Goal: Task Accomplishment & Management: Complete application form

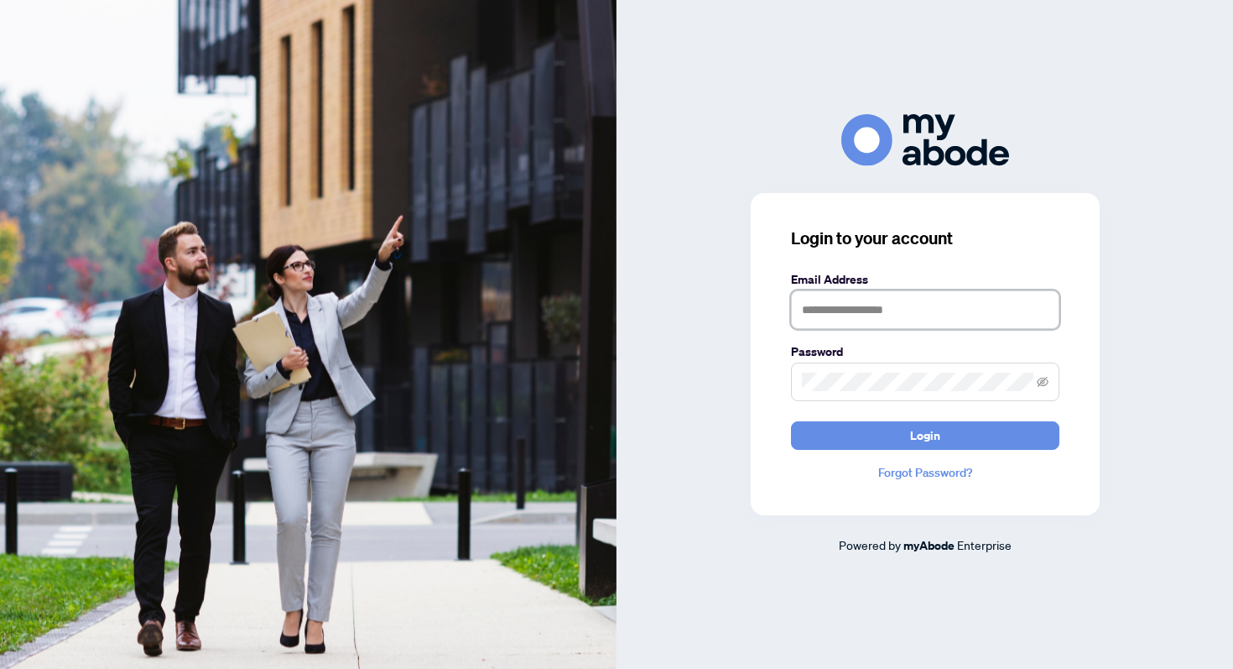
click at [825, 324] on input "text" at bounding box center [925, 309] width 268 height 39
type input "**********"
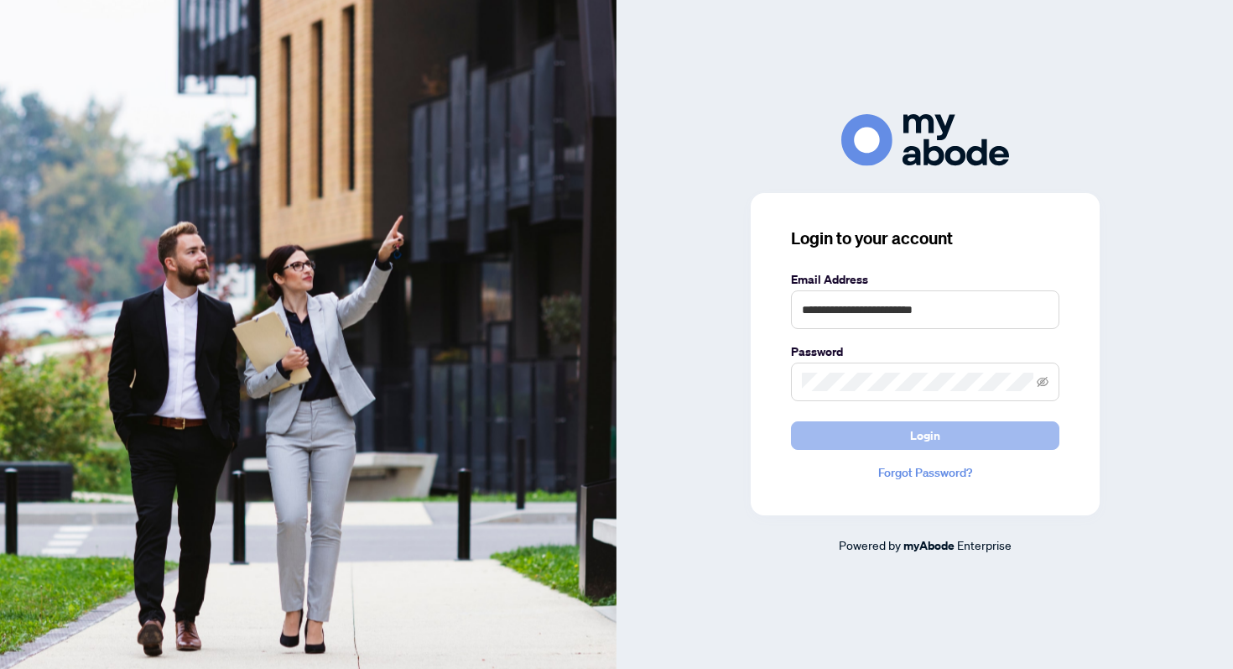
click at [930, 430] on span "Login" at bounding box center [925, 435] width 30 height 27
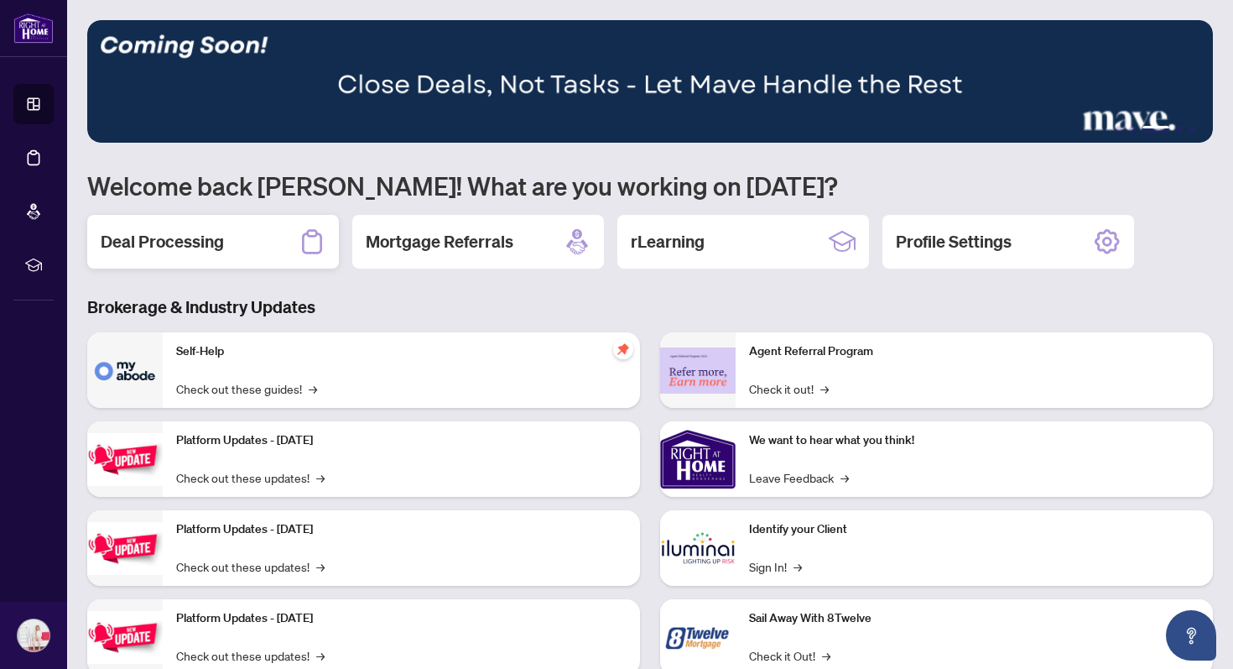
click at [299, 243] on icon at bounding box center [312, 241] width 27 height 27
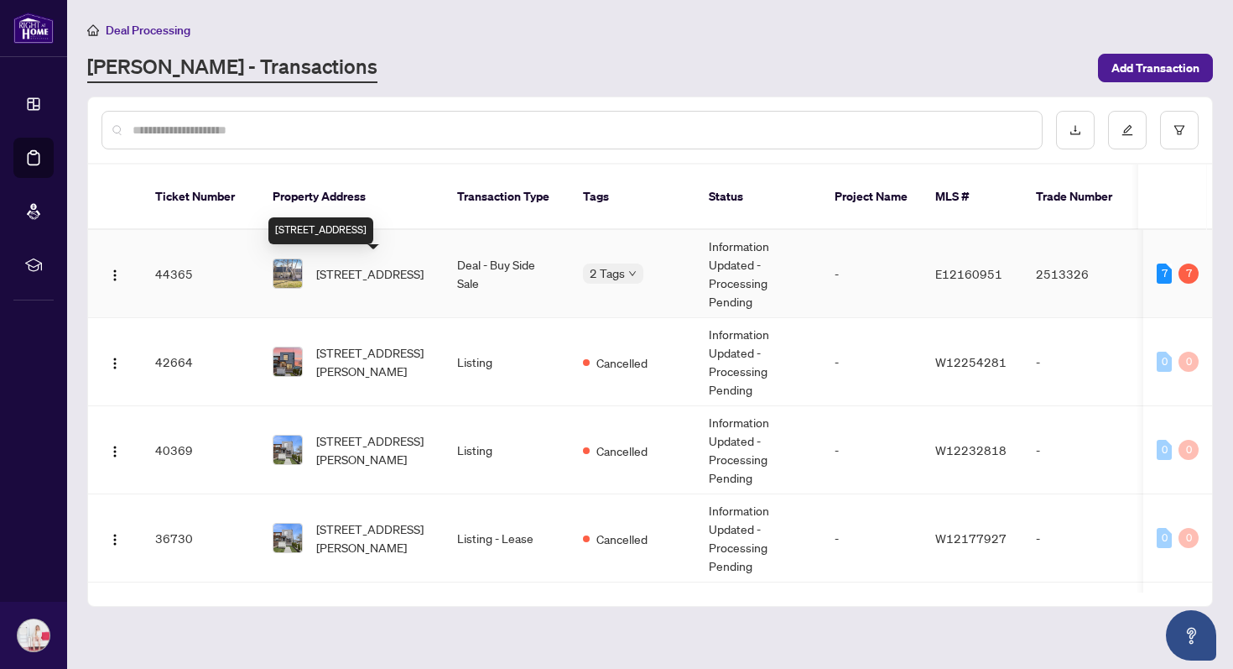
click at [345, 268] on span "21 Fenwood Hts, Toronto, Ontario M1M 2V6, Canada" at bounding box center [369, 273] width 107 height 18
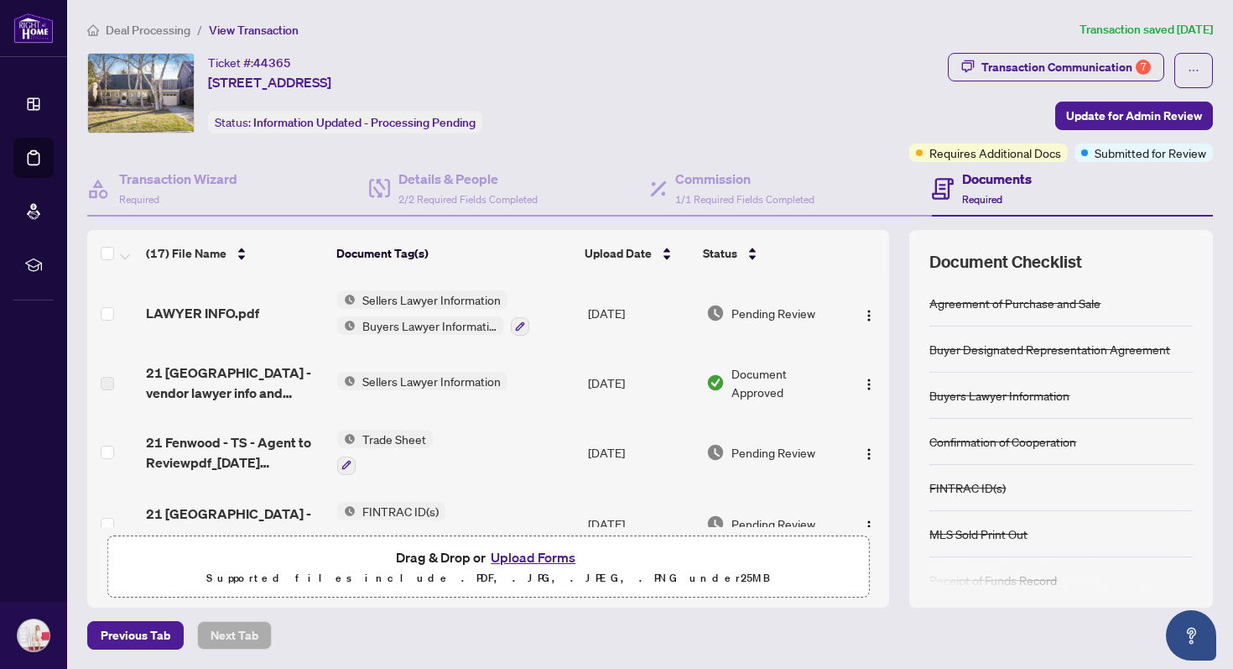
click at [517, 554] on button "Upload Forms" at bounding box center [533, 557] width 95 height 22
click at [513, 547] on button "Upload Forms" at bounding box center [533, 557] width 95 height 22
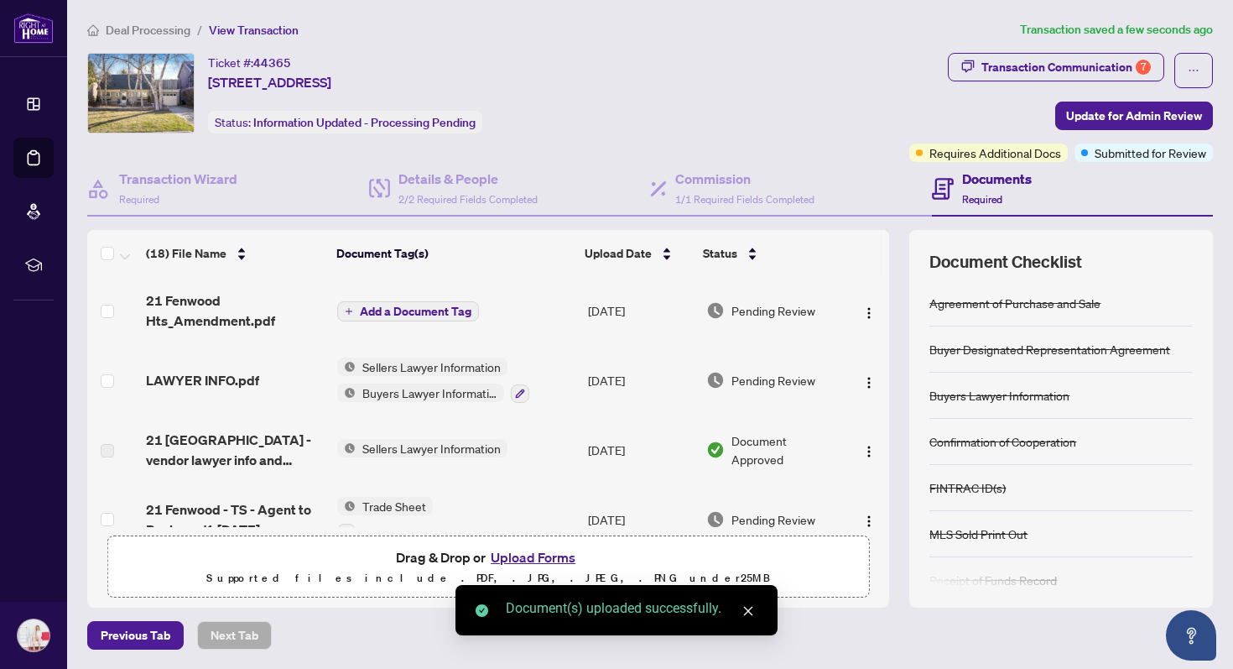
click at [460, 314] on span "Add a Document Tag" at bounding box center [416, 311] width 112 height 12
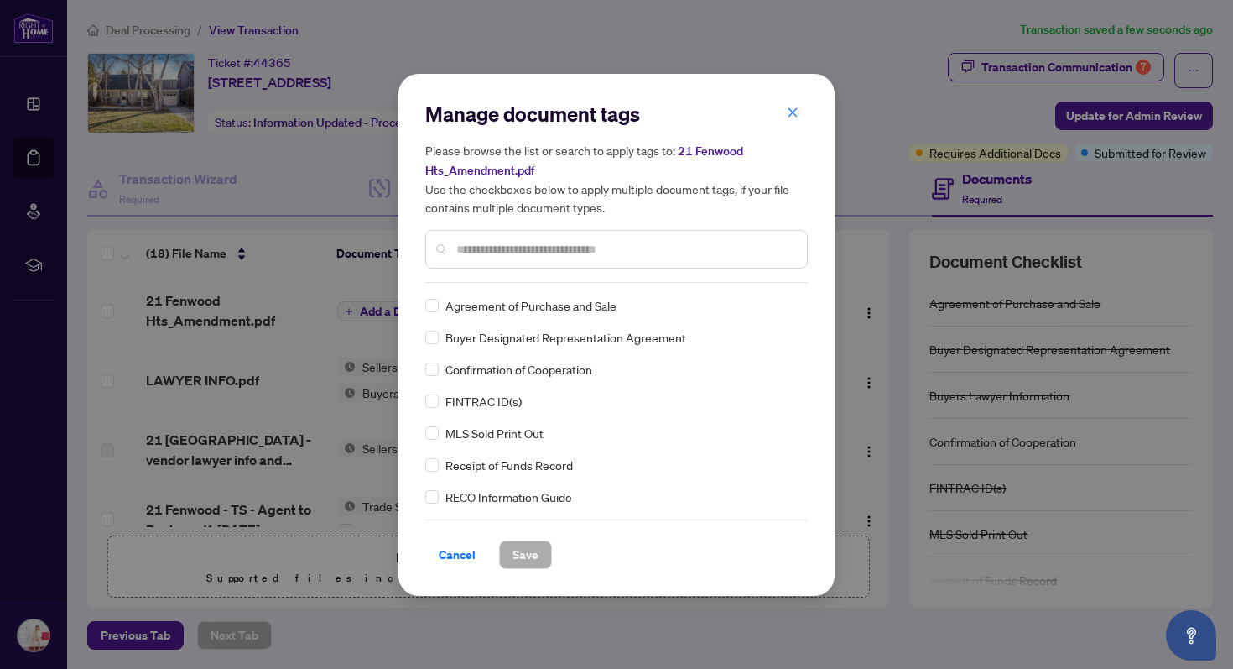
click at [471, 250] on input "text" at bounding box center [624, 249] width 337 height 18
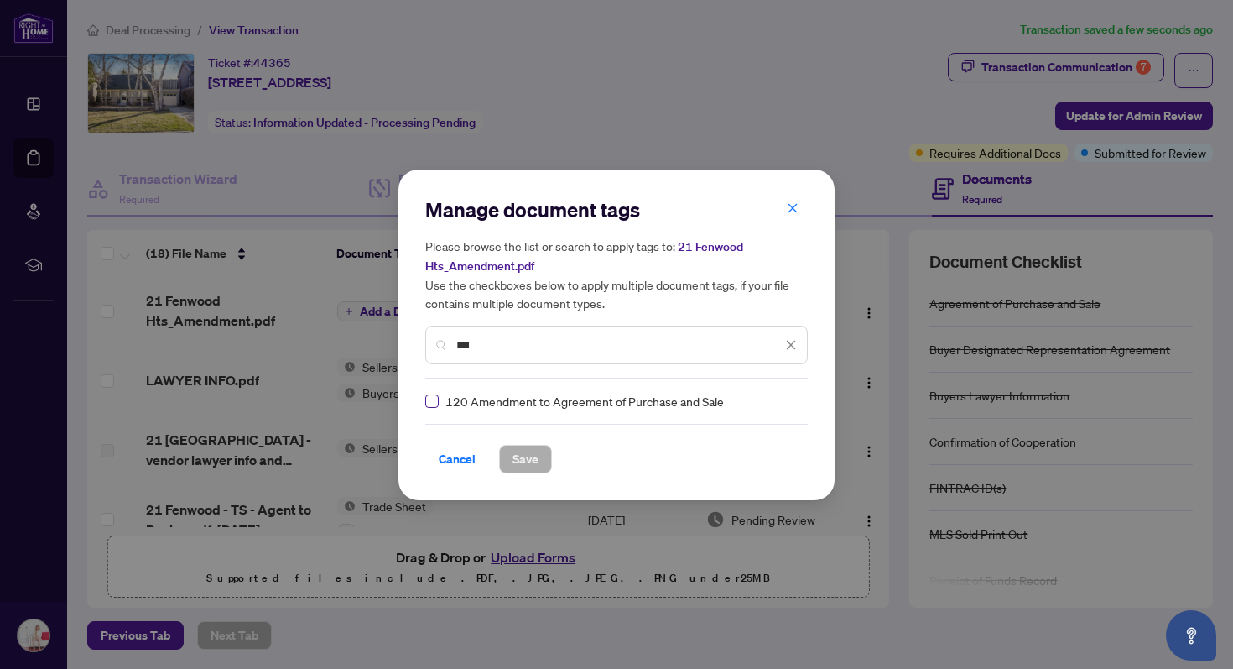
type input "***"
click at [428, 392] on label at bounding box center [431, 401] width 13 height 18
click at [523, 449] on span "Save" at bounding box center [526, 458] width 26 height 27
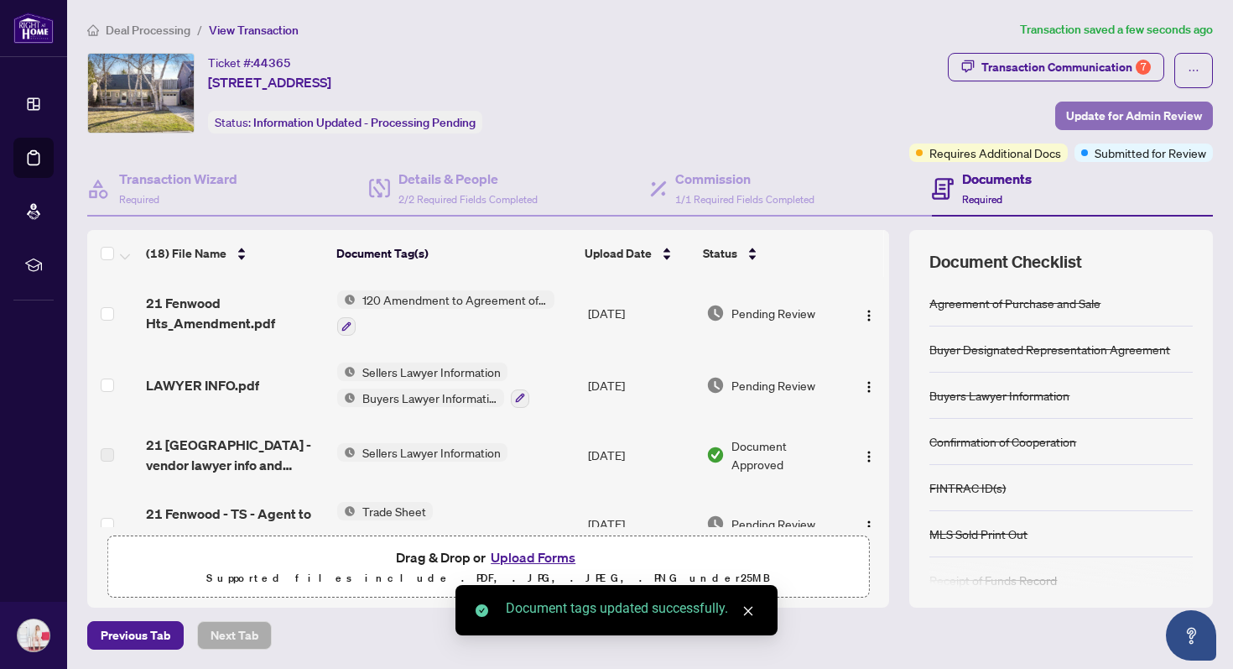
click at [1165, 119] on span "Update for Admin Review" at bounding box center [1134, 115] width 136 height 27
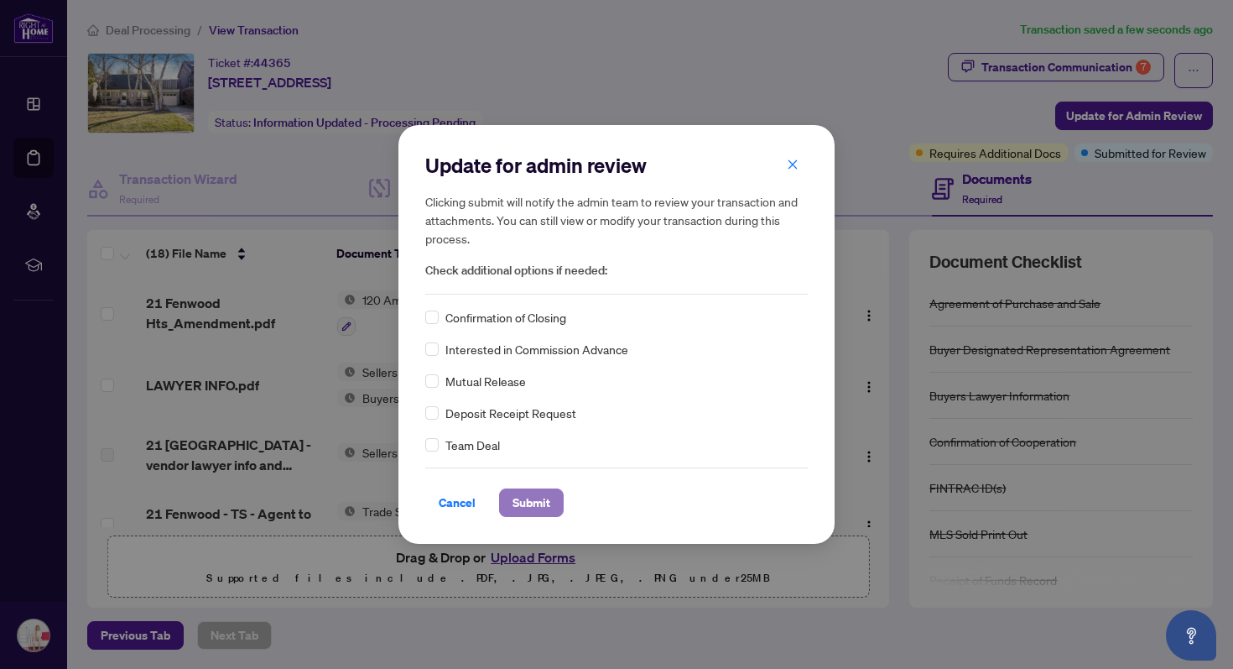
click at [503, 492] on button "Submit" at bounding box center [531, 502] width 65 height 29
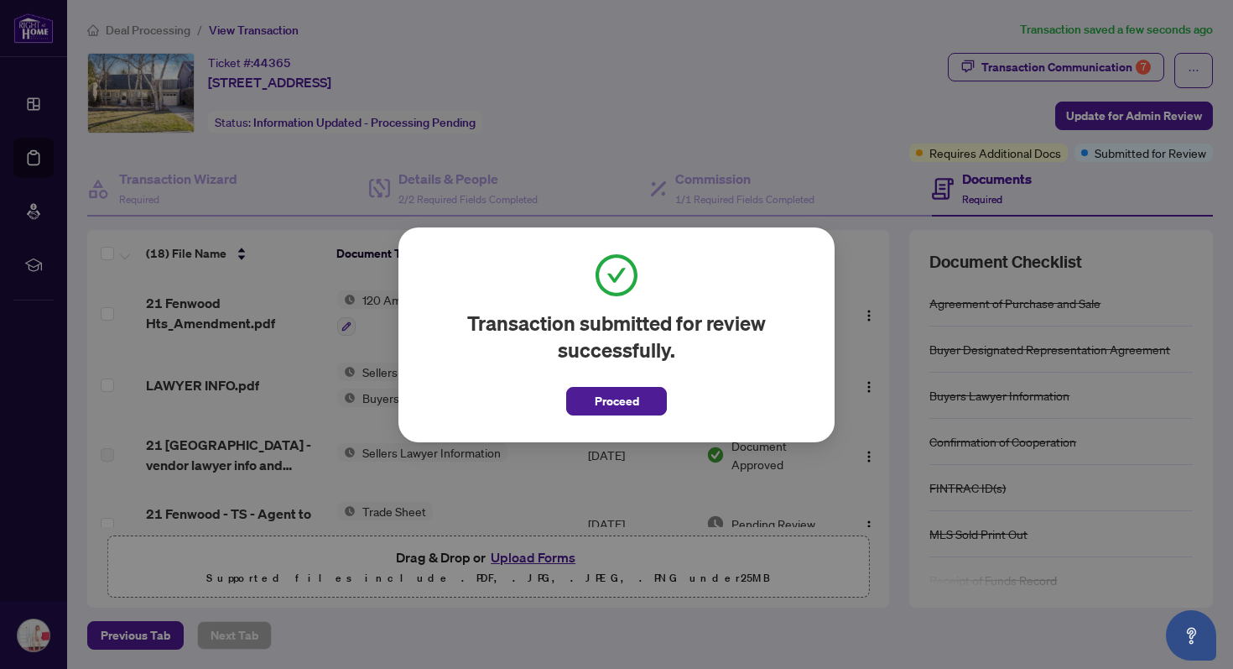
click at [648, 365] on div "Transaction submitted for review successfully. Proceed" at bounding box center [616, 334] width 383 height 161
click at [639, 379] on span "Proceed" at bounding box center [616, 396] width 101 height 39
click at [632, 404] on span "Proceed" at bounding box center [617, 401] width 44 height 27
